Goal: Task Accomplishment & Management: Use online tool/utility

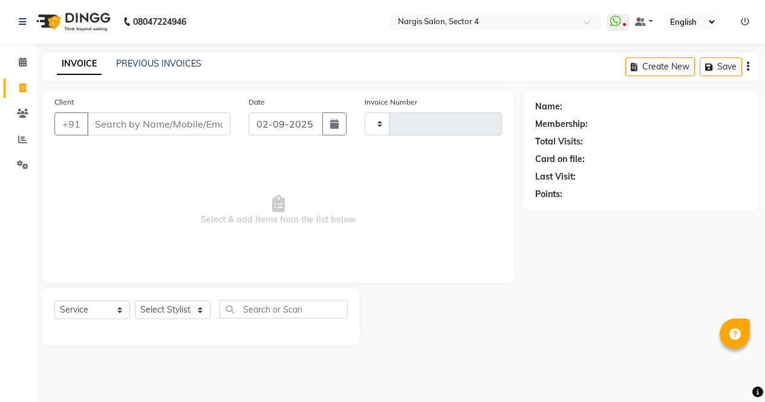
select select "service"
type input "3971"
select select "4130"
click at [174, 120] on input "Client" at bounding box center [160, 123] width 146 height 23
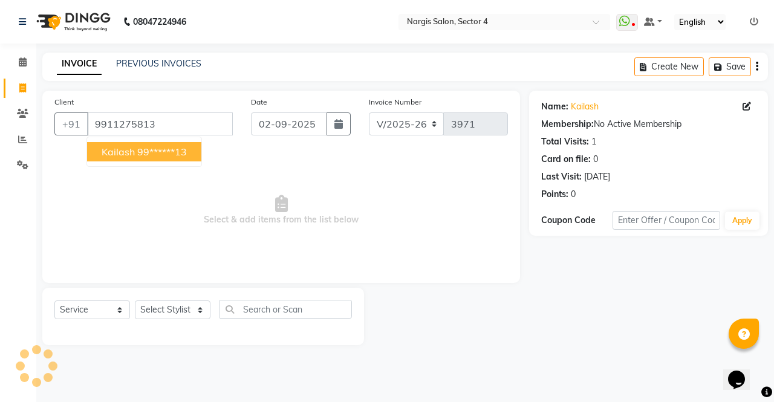
click at [163, 145] on button "kailash 99******13" at bounding box center [144, 151] width 114 height 19
type input "99******13"
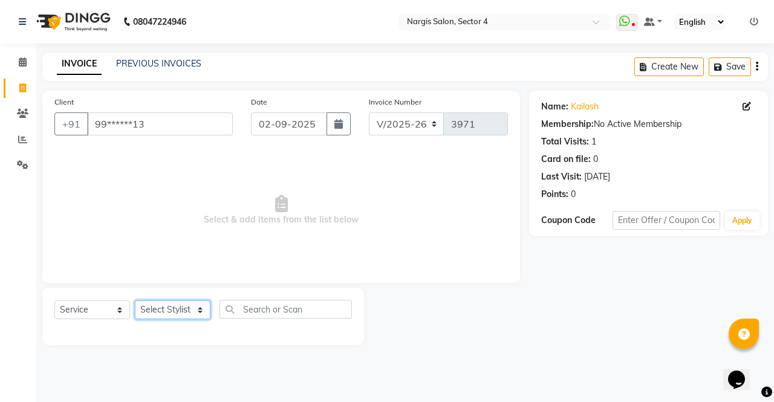
click at [165, 308] on select "Select Stylist [PERSON_NAME] [PERSON_NAME] [PERSON_NAME] Front Desk muskaan rak…" at bounding box center [173, 310] width 76 height 19
select select "60383"
click at [135, 301] on select "Select Stylist [PERSON_NAME] [PERSON_NAME] [PERSON_NAME] Front Desk muskaan rak…" at bounding box center [173, 310] width 76 height 19
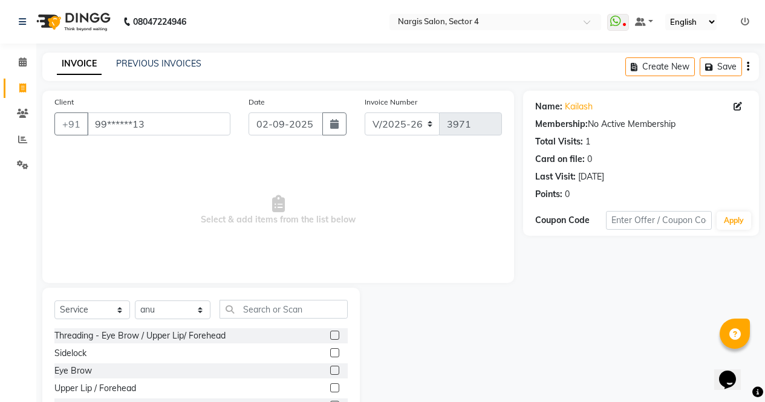
click at [330, 372] on label at bounding box center [334, 370] width 9 height 9
click at [330, 372] on input "checkbox" at bounding box center [334, 371] width 8 height 8
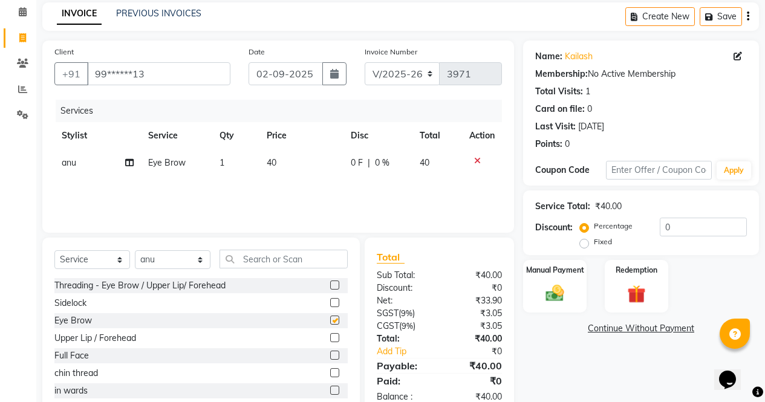
scroll to position [82, 0]
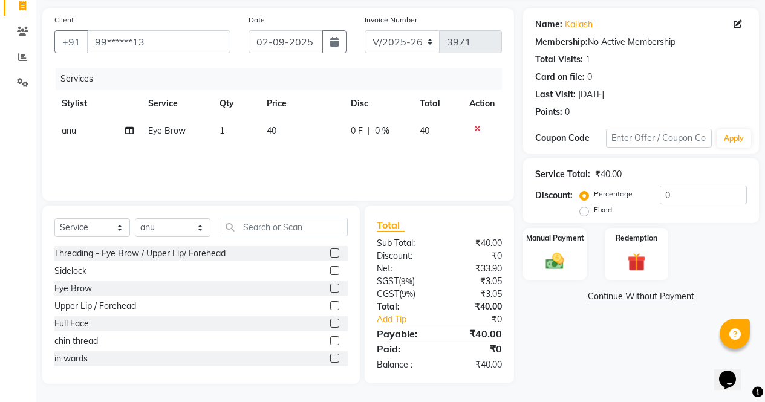
checkbox input "false"
click at [546, 259] on img at bounding box center [555, 261] width 30 height 21
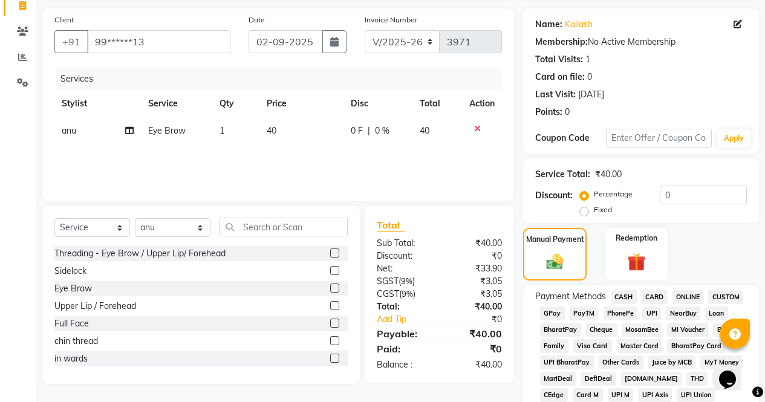
click at [627, 301] on span "CASH" at bounding box center [624, 297] width 26 height 14
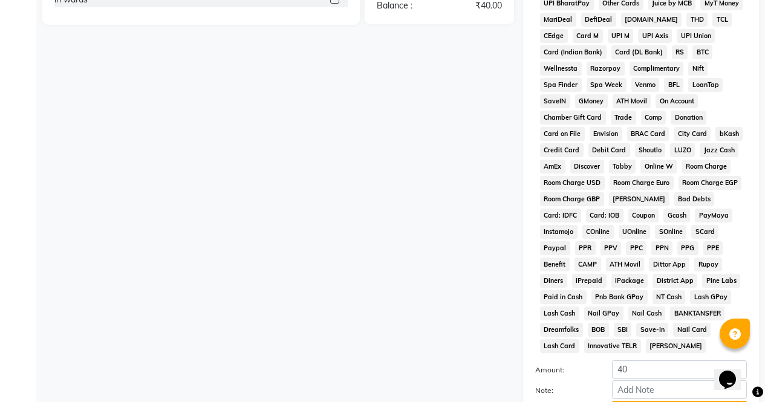
scroll to position [553, 0]
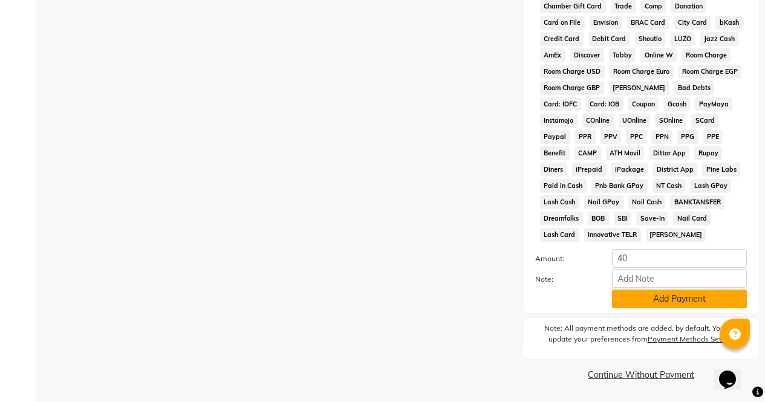
click at [668, 299] on button "Add Payment" at bounding box center [679, 299] width 135 height 19
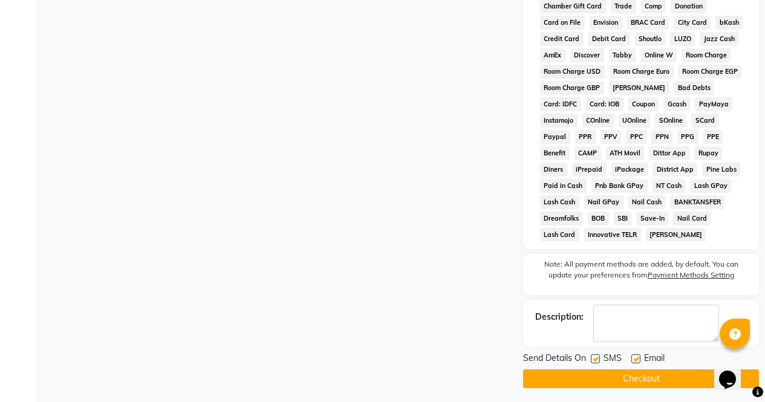
click at [652, 383] on button "Checkout" at bounding box center [641, 378] width 236 height 19
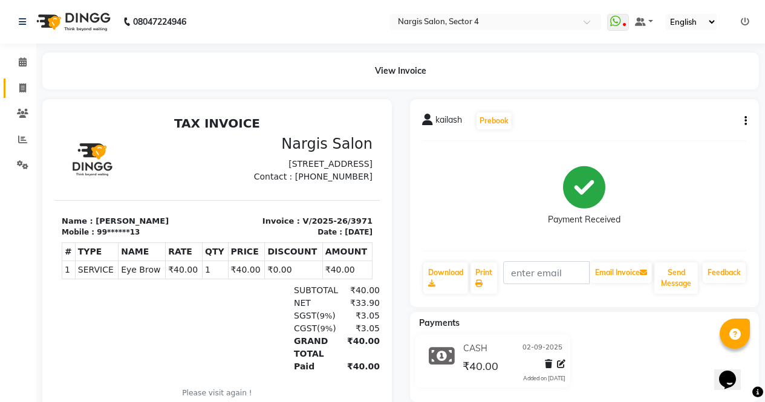
click at [21, 86] on icon at bounding box center [22, 87] width 7 height 9
select select "service"
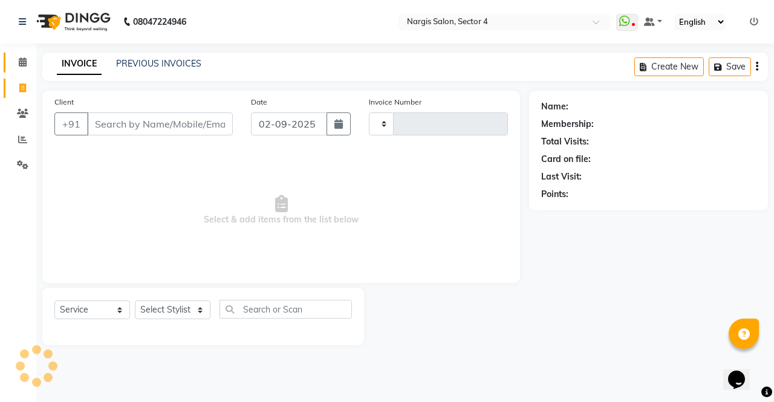
type input "3972"
select select "4130"
click at [22, 59] on icon at bounding box center [23, 61] width 8 height 9
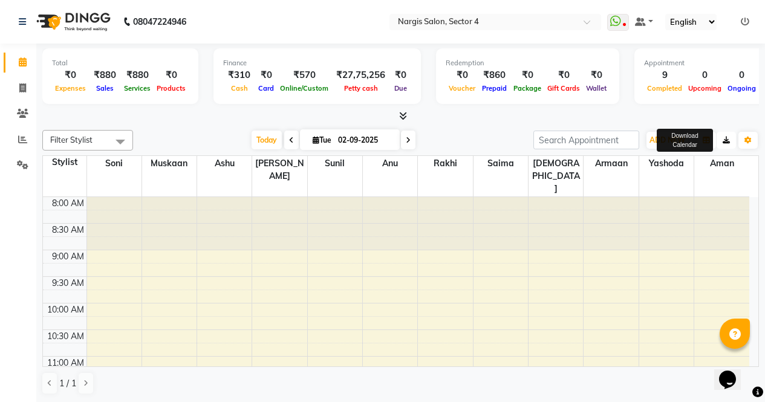
click at [727, 138] on icon "button" at bounding box center [726, 140] width 7 height 7
click at [705, 143] on icon "button" at bounding box center [706, 140] width 7 height 7
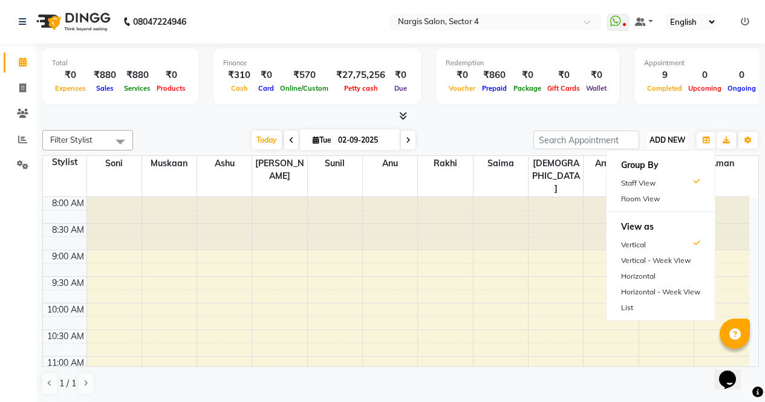
click at [665, 140] on span "ADD NEW" at bounding box center [667, 139] width 36 height 9
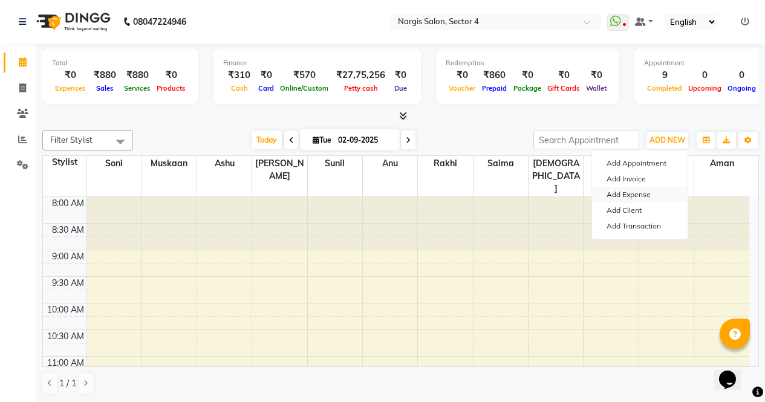
click at [643, 197] on link "Add Expense" at bounding box center [640, 195] width 96 height 16
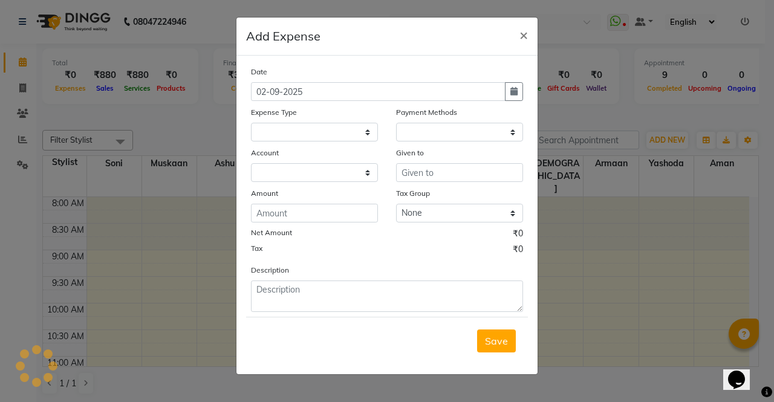
select select "2939"
select select "1"
select select "2938"
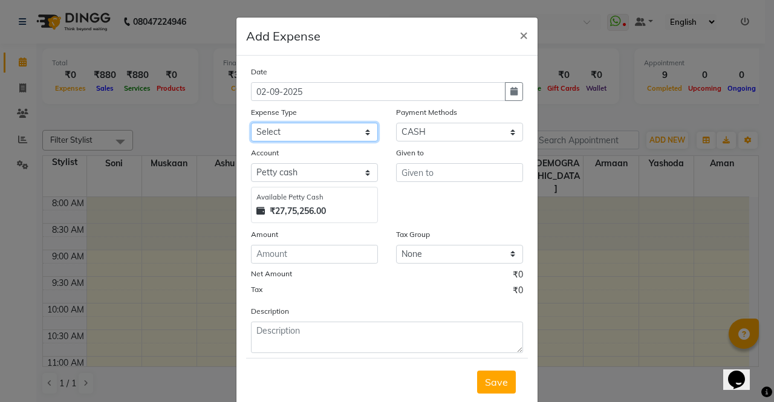
click at [268, 131] on select "Select Advance Salary Bank charges Car maintenance Cash transfer to bank Cash t…" at bounding box center [314, 132] width 127 height 19
select select "18464"
click at [251, 123] on select "Select Advance Salary Bank charges Car maintenance Cash transfer to bank Cash t…" at bounding box center [314, 132] width 127 height 19
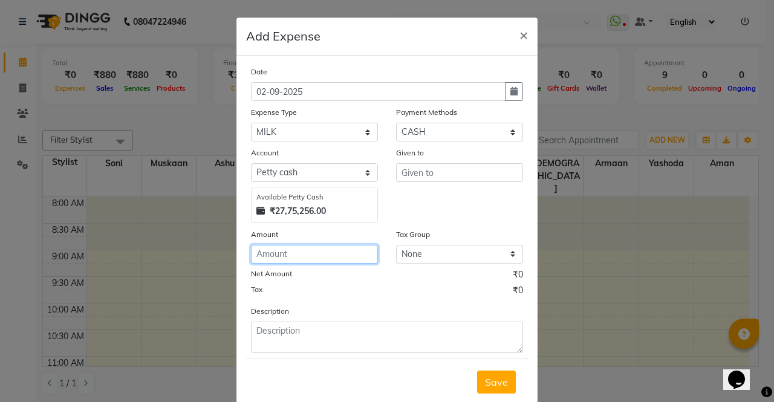
click at [283, 256] on input "number" at bounding box center [314, 254] width 127 height 19
type input "30"
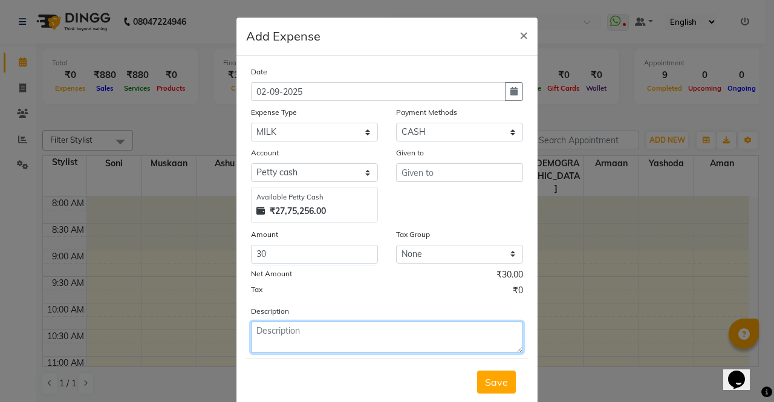
click at [377, 334] on textarea at bounding box center [387, 337] width 272 height 31
type textarea "milk"
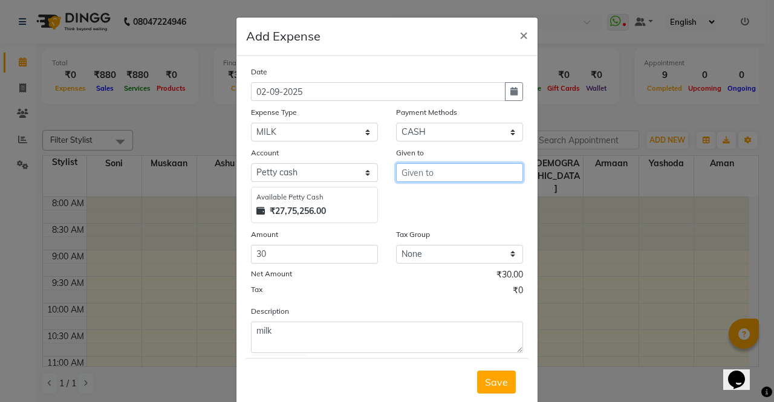
click at [434, 171] on input "text" at bounding box center [459, 172] width 127 height 19
type input "[PERSON_NAME]"
click at [493, 392] on button "Save" at bounding box center [496, 382] width 39 height 23
